Goal: Find specific page/section: Find specific page/section

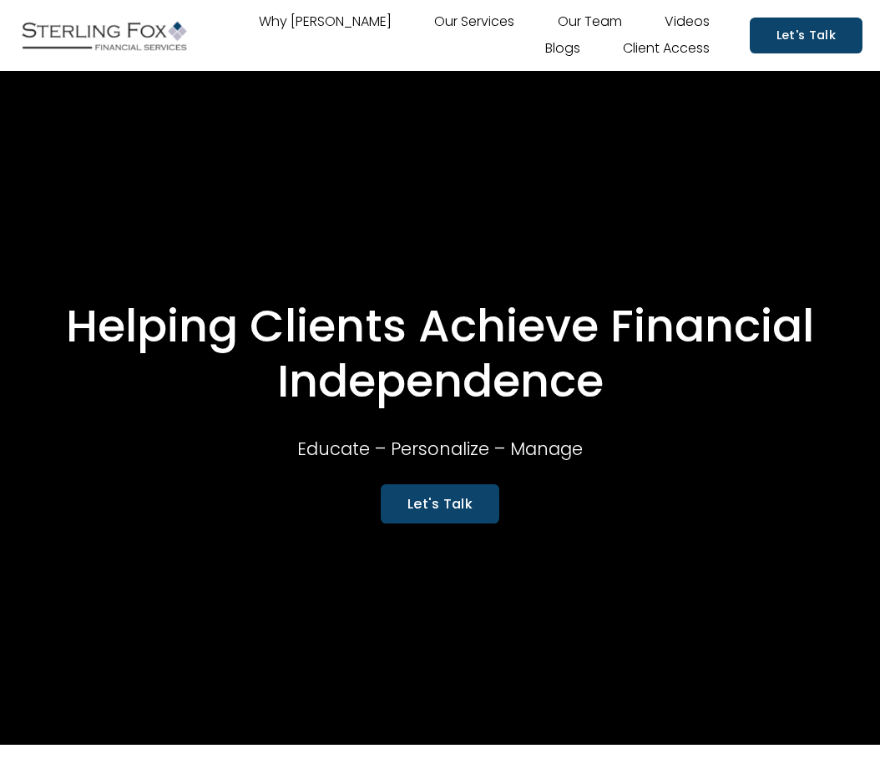
click at [579, 22] on link "Our Team" at bounding box center [590, 22] width 64 height 27
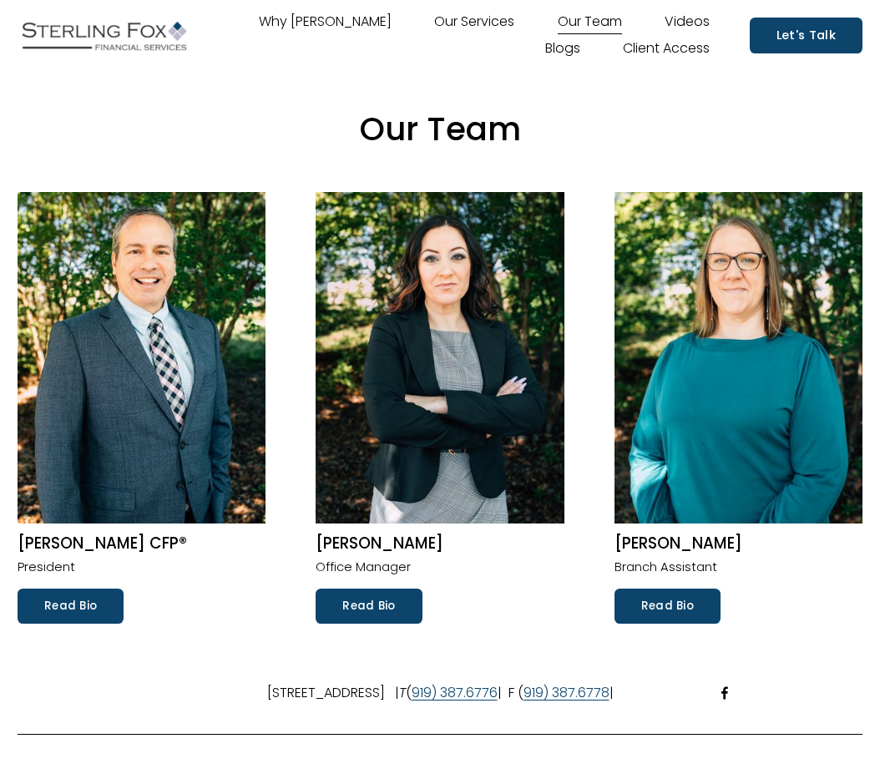
click at [60, 606] on link "Read Bio" at bounding box center [71, 606] width 106 height 35
